Goal: Information Seeking & Learning: Learn about a topic

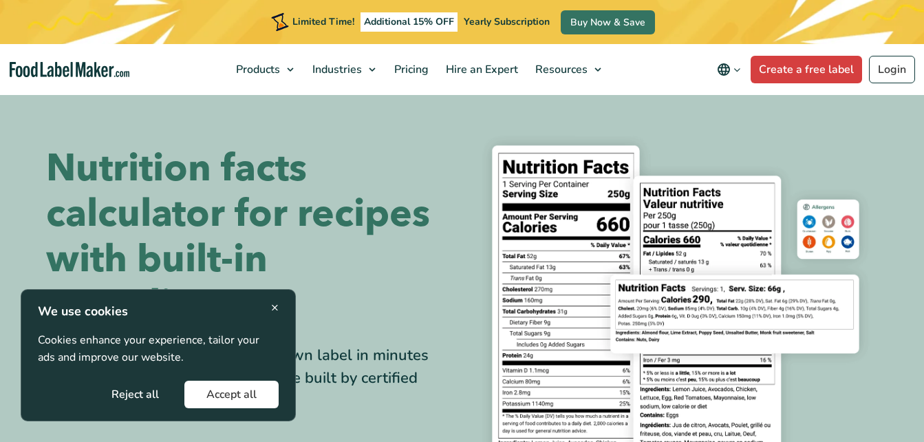
click at [146, 391] on button "Reject all" at bounding box center [135, 395] width 92 height 28
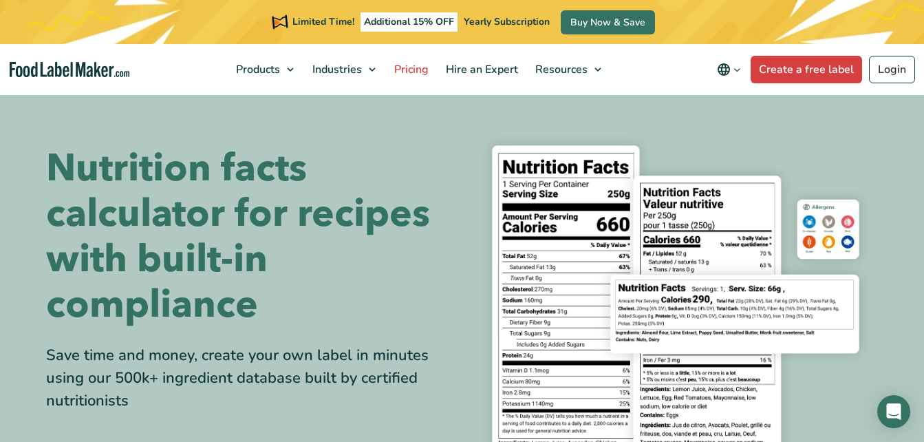
click at [402, 67] on span "Pricing" at bounding box center [410, 69] width 40 height 15
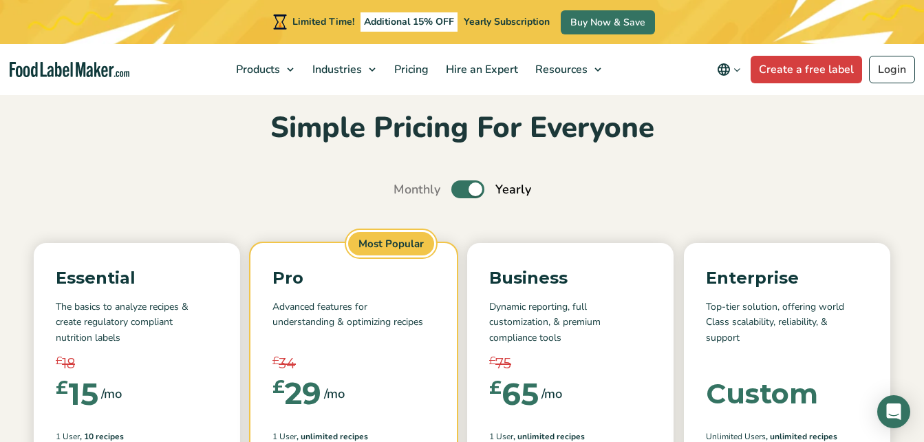
scroll to position [20, 0]
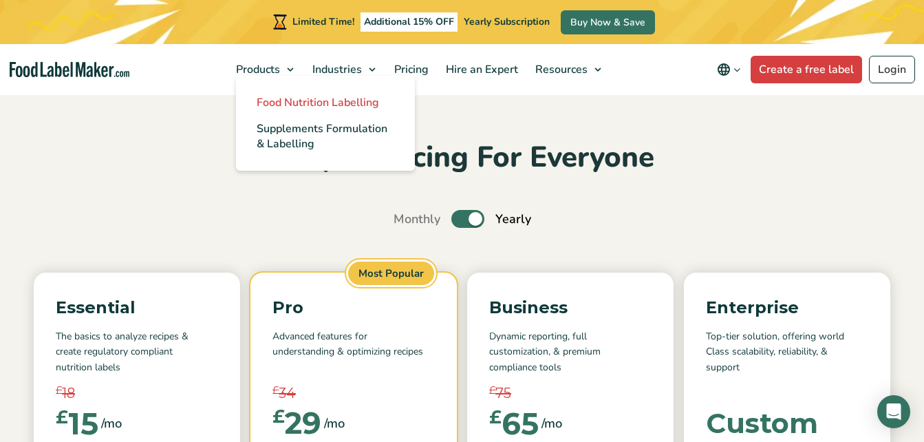
click at [272, 92] on link "Food Nutrition Labelling" at bounding box center [325, 102] width 179 height 26
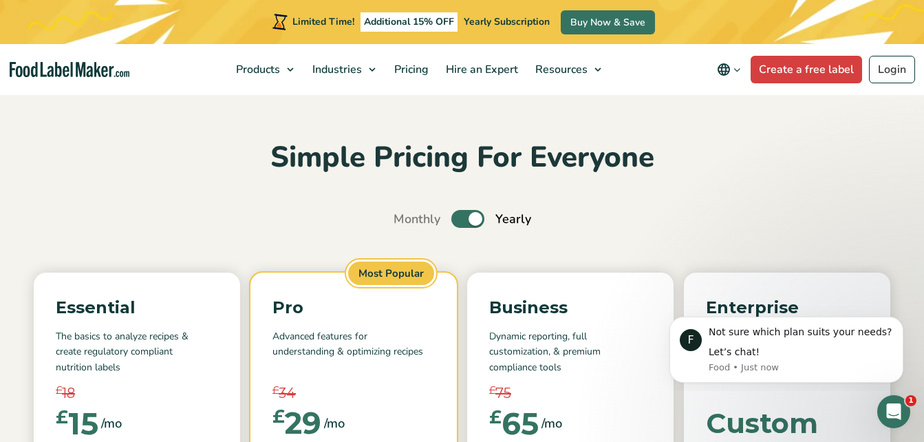
scroll to position [0, 0]
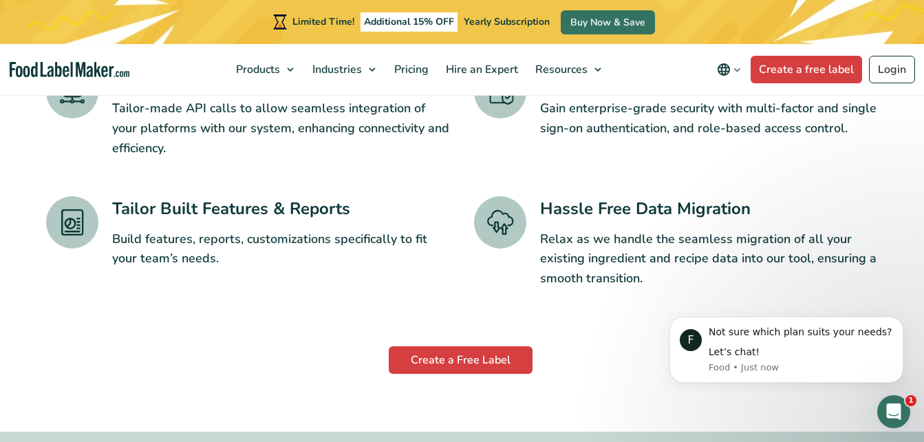
scroll to position [2312, 0]
